Goal: Task Accomplishment & Management: Manage account settings

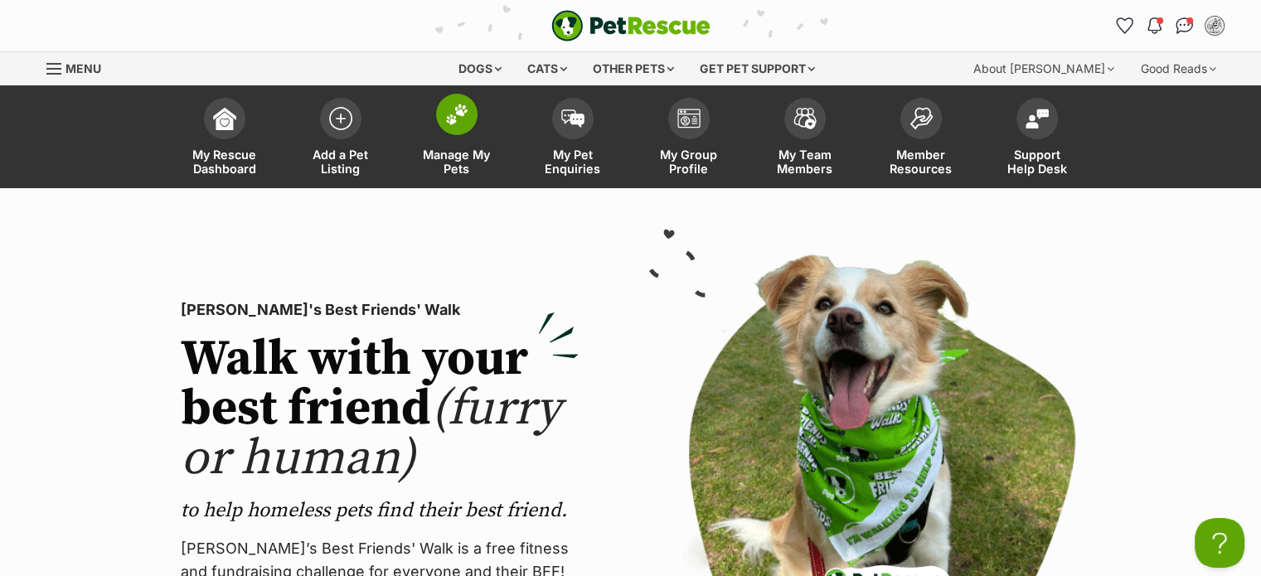
click at [445, 108] on img at bounding box center [456, 115] width 23 height 22
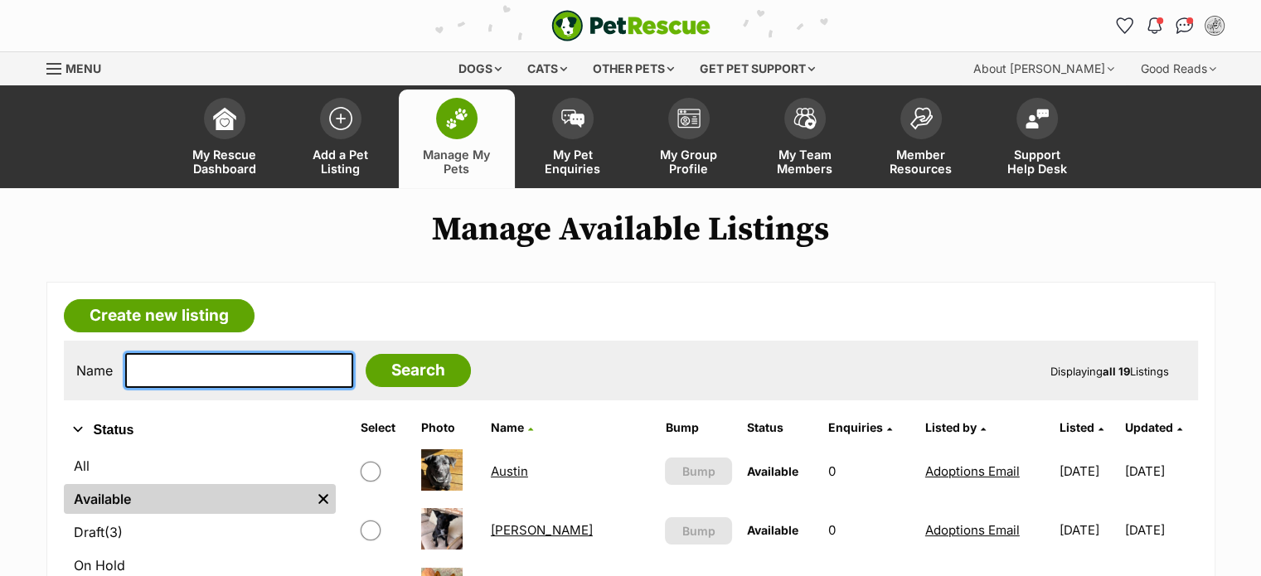
click at [265, 372] on input "text" at bounding box center [239, 370] width 228 height 35
type input "lyra"
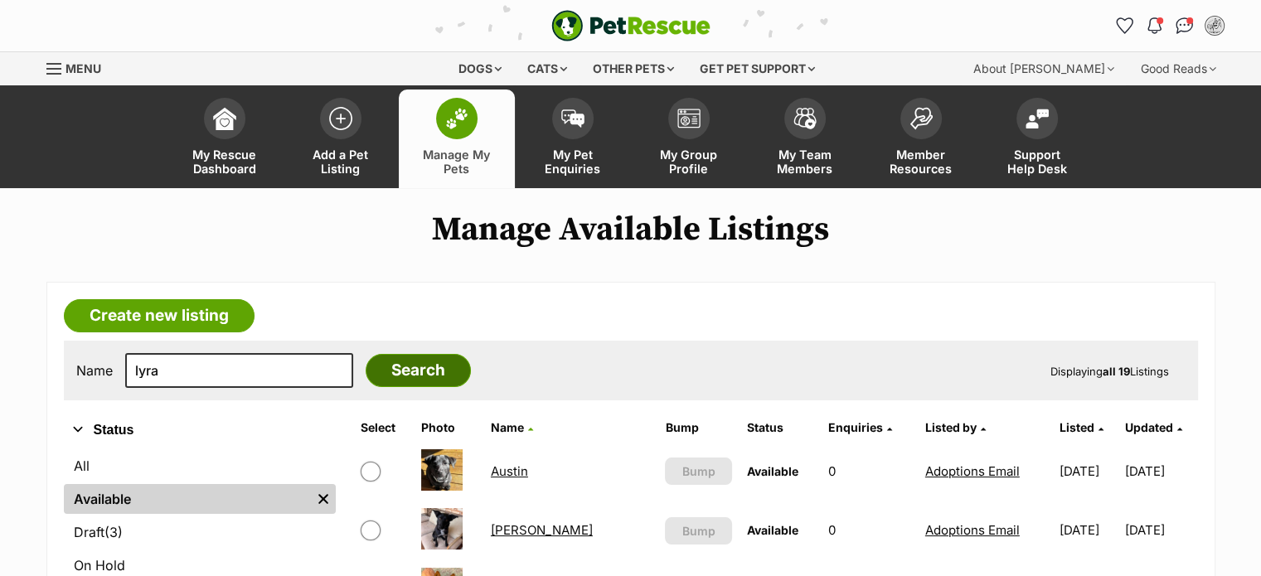
click at [369, 378] on input "Search" at bounding box center [418, 370] width 105 height 33
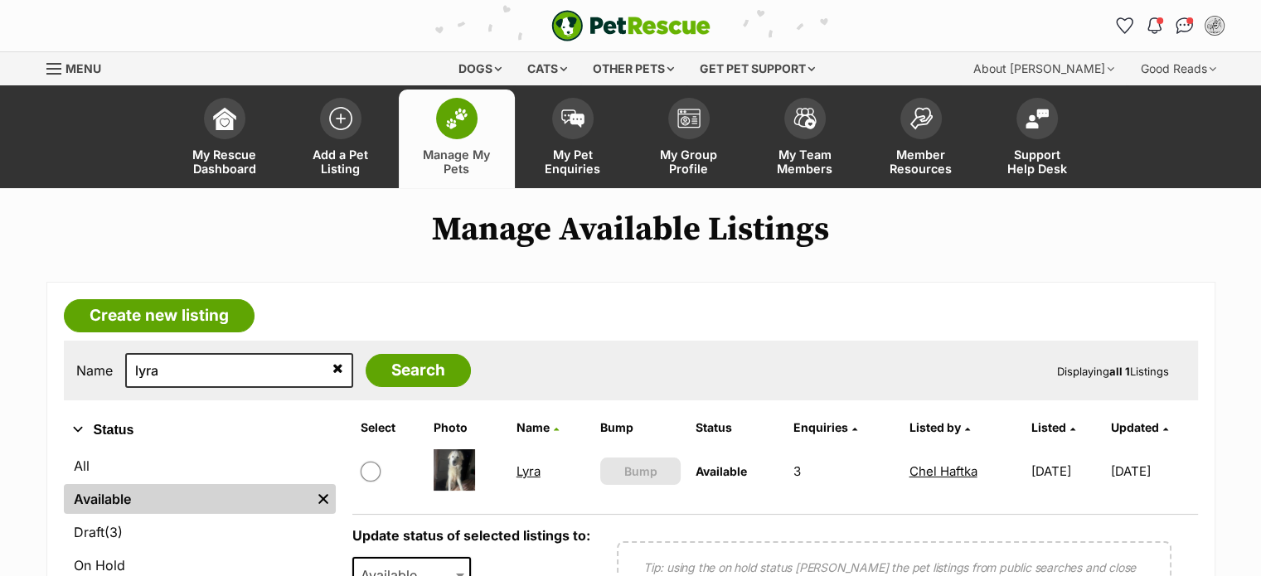
click at [521, 466] on link "Lyra" at bounding box center [528, 471] width 24 height 16
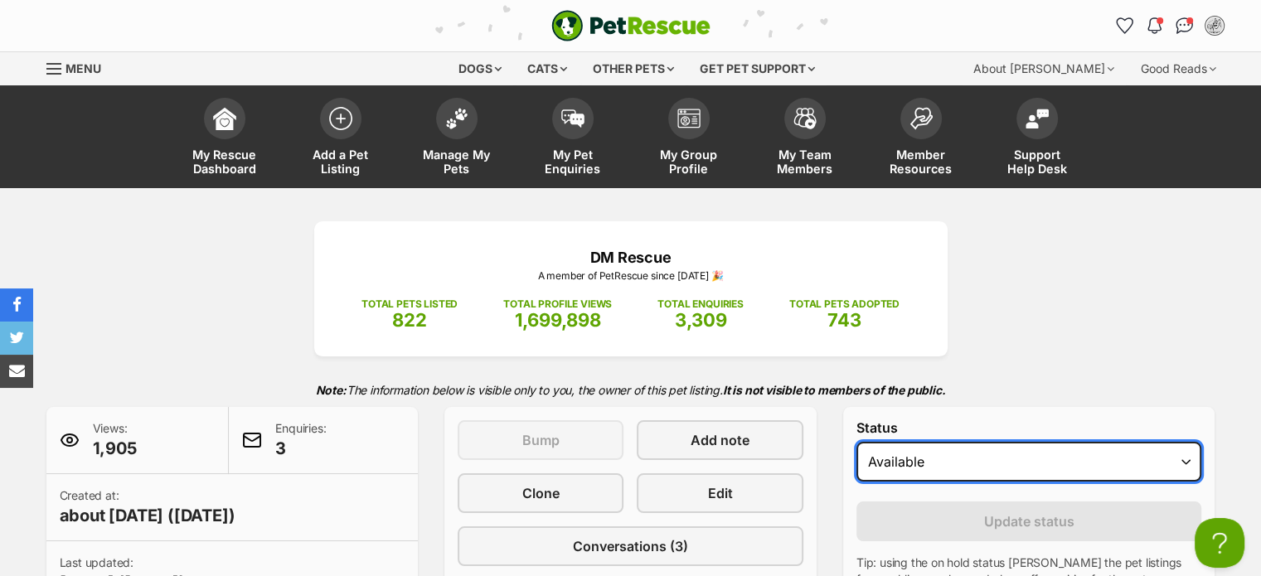
click at [1190, 461] on select "Draft - not available as listing has enquires Available On hold Adopted" at bounding box center [1029, 462] width 346 height 40
select select "rehomed"
click at [856, 442] on select "Draft - not available as listing has enquires Available On hold Adopted" at bounding box center [1029, 462] width 346 height 40
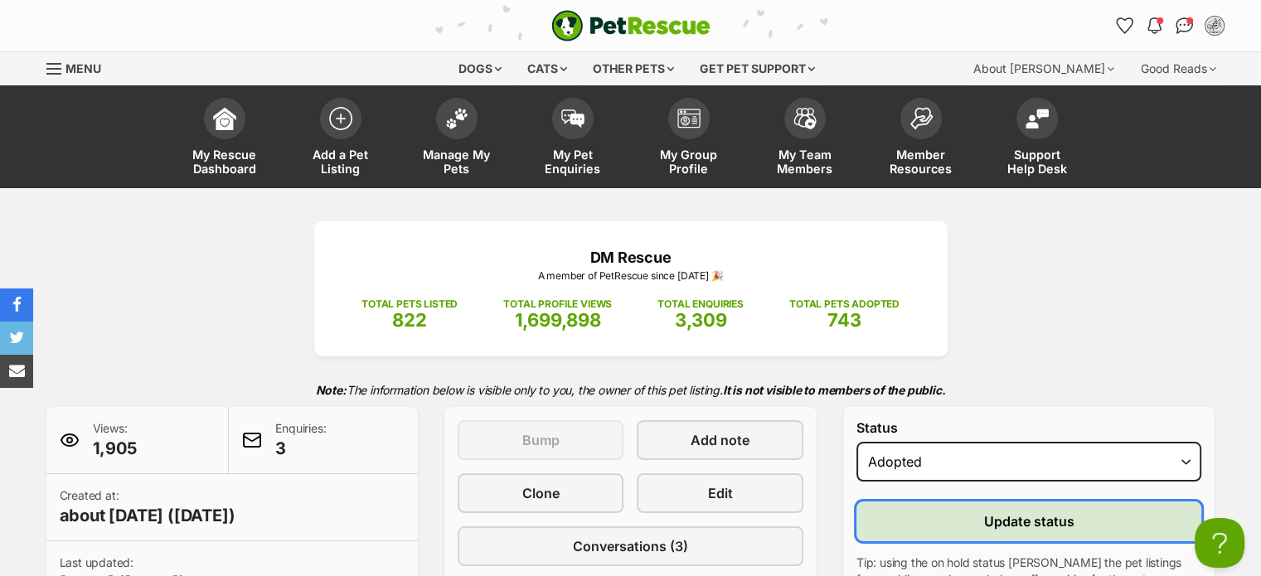
click at [1061, 518] on span "Update status" at bounding box center [1029, 521] width 90 height 20
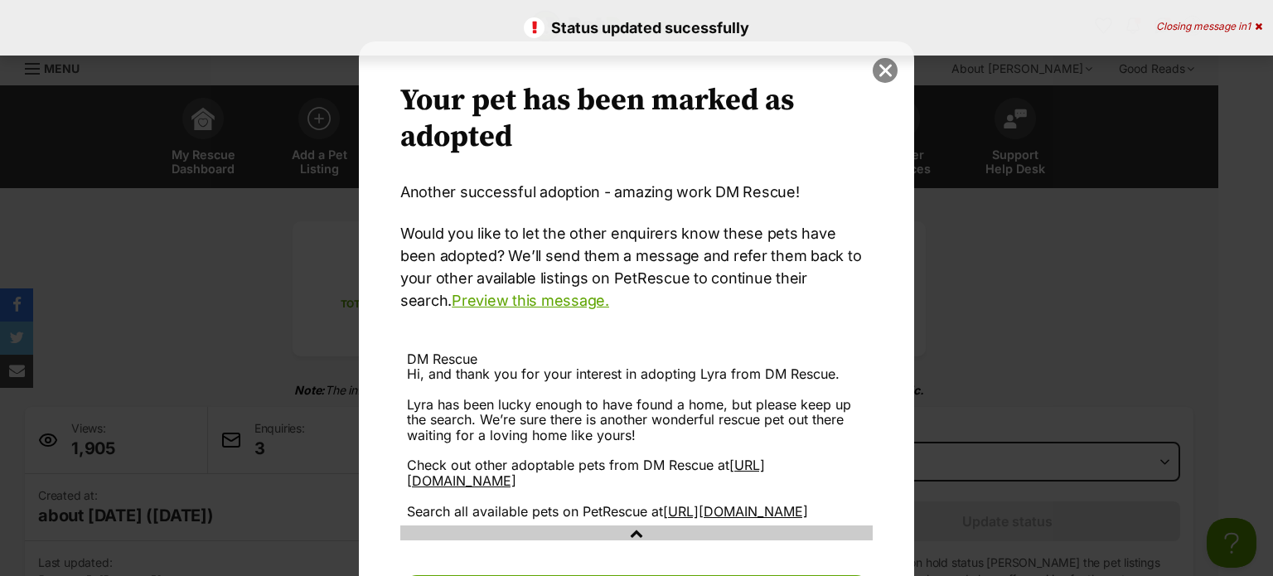
click at [879, 74] on button "close" at bounding box center [885, 70] width 25 height 25
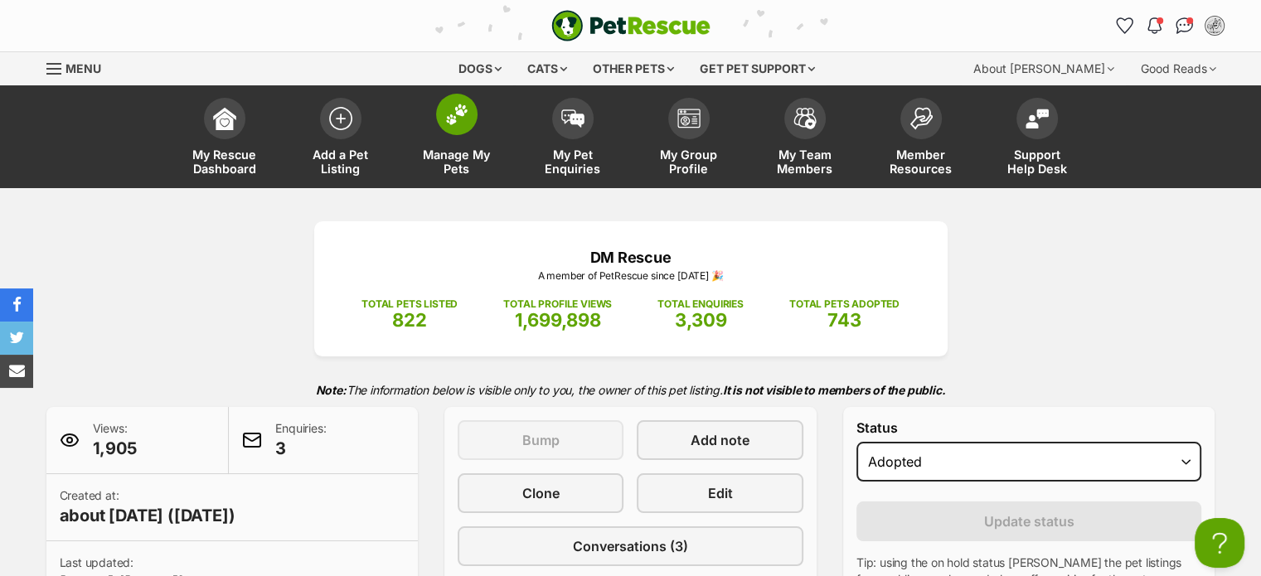
click at [463, 105] on img at bounding box center [456, 115] width 23 height 22
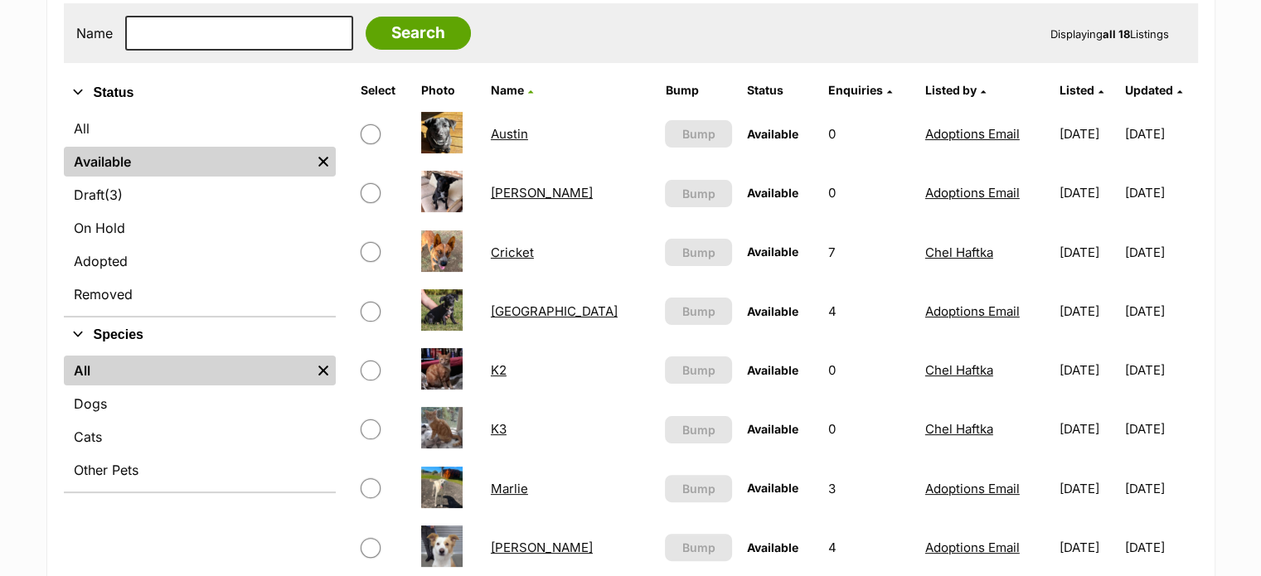
scroll to position [344, 0]
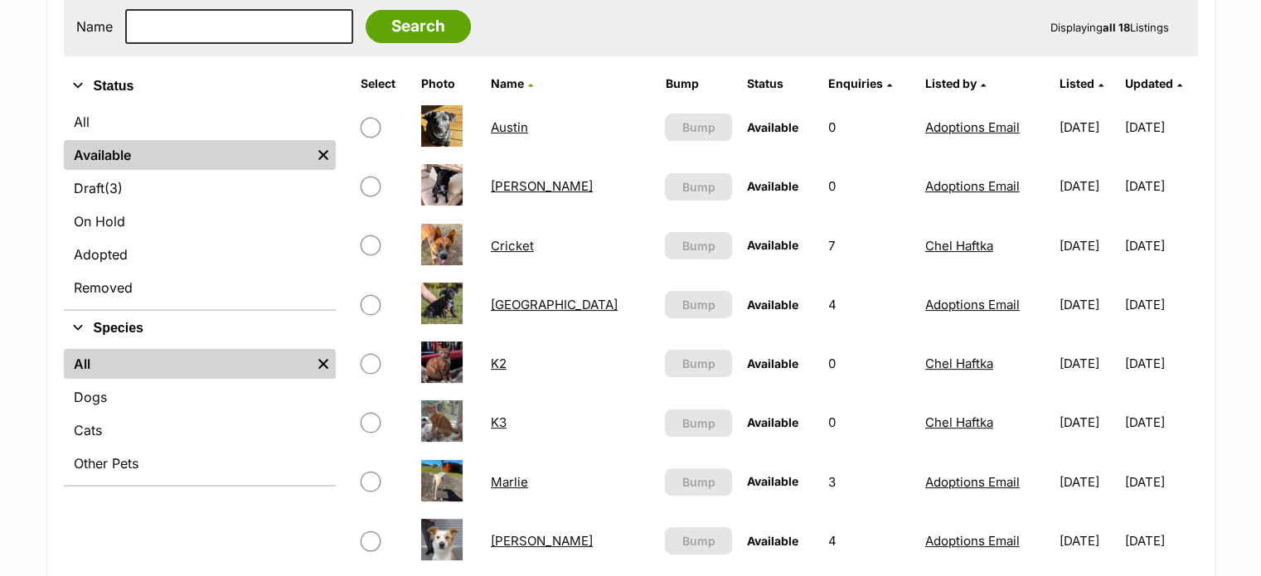
click at [513, 245] on link "Cricket" at bounding box center [512, 246] width 43 height 16
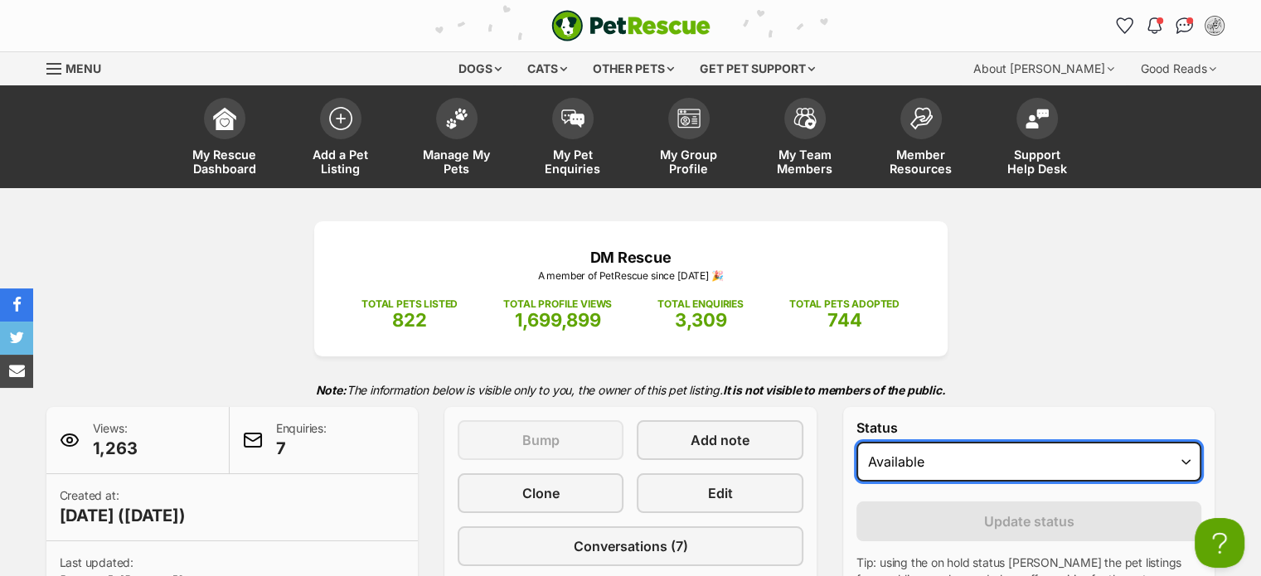
click at [1187, 462] on select "Draft - not available as listing has enquires Available On hold Adopted" at bounding box center [1029, 462] width 346 height 40
select select "rehomed"
click at [856, 442] on select "Draft - not available as listing has enquires Available On hold Adopted" at bounding box center [1029, 462] width 346 height 40
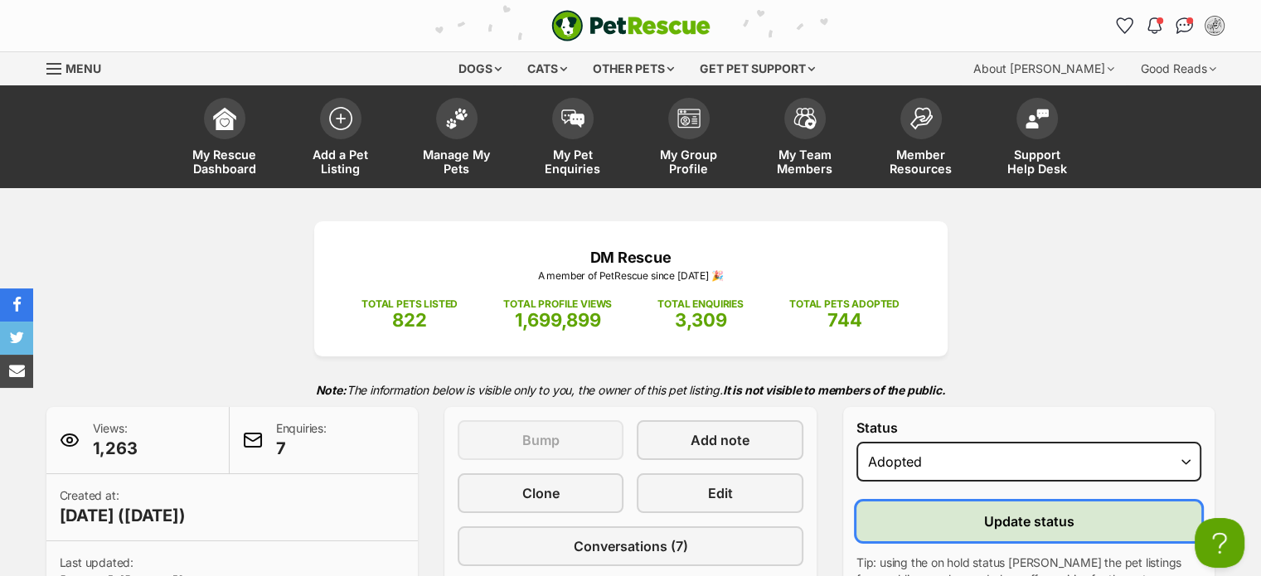
click at [1011, 515] on span "Update status" at bounding box center [1029, 521] width 90 height 20
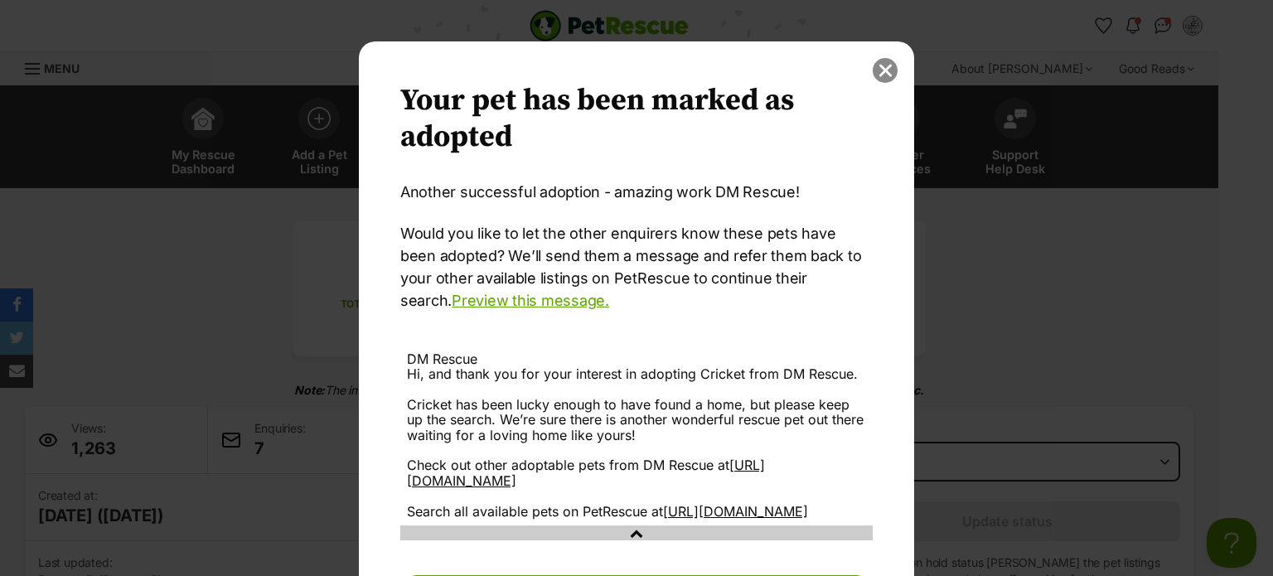
click at [878, 69] on button "close" at bounding box center [885, 70] width 25 height 25
